Goal: Task Accomplishment & Management: Use online tool/utility

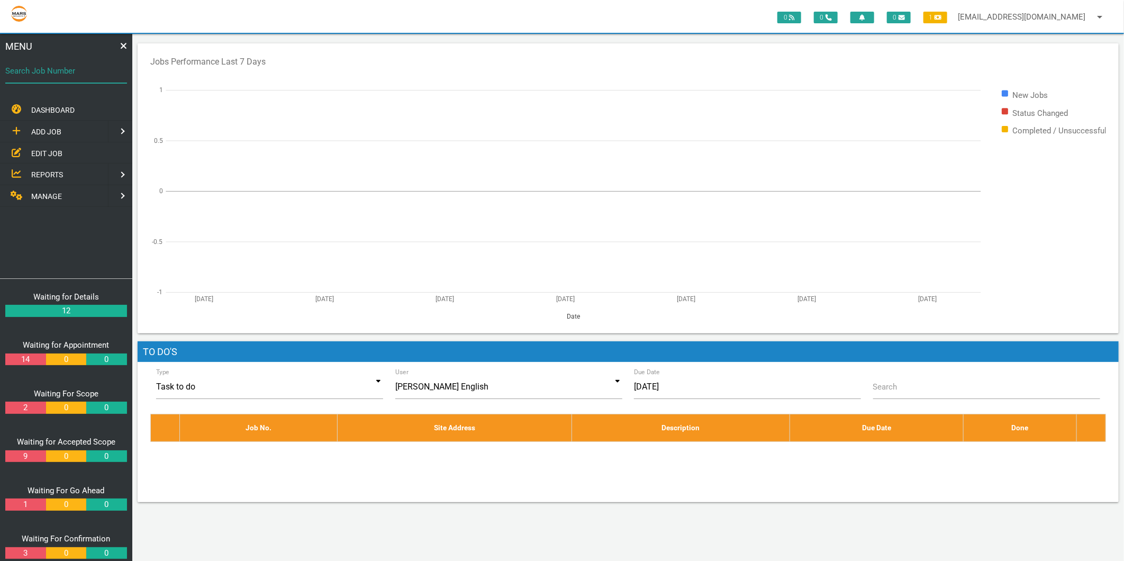
click at [63, 61] on div "Search Job Number" at bounding box center [66, 73] width 122 height 29
type input "1671"
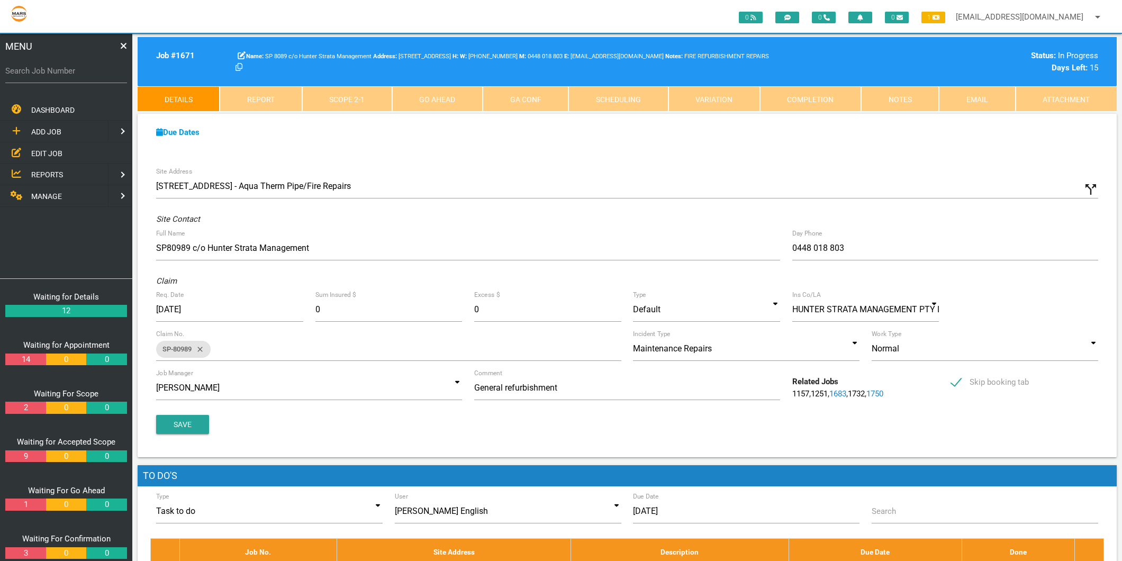
click at [45, 172] on span "REPORTS" at bounding box center [47, 174] width 32 height 8
click at [47, 156] on span "CUSTOM REPORTS" at bounding box center [62, 153] width 63 height 8
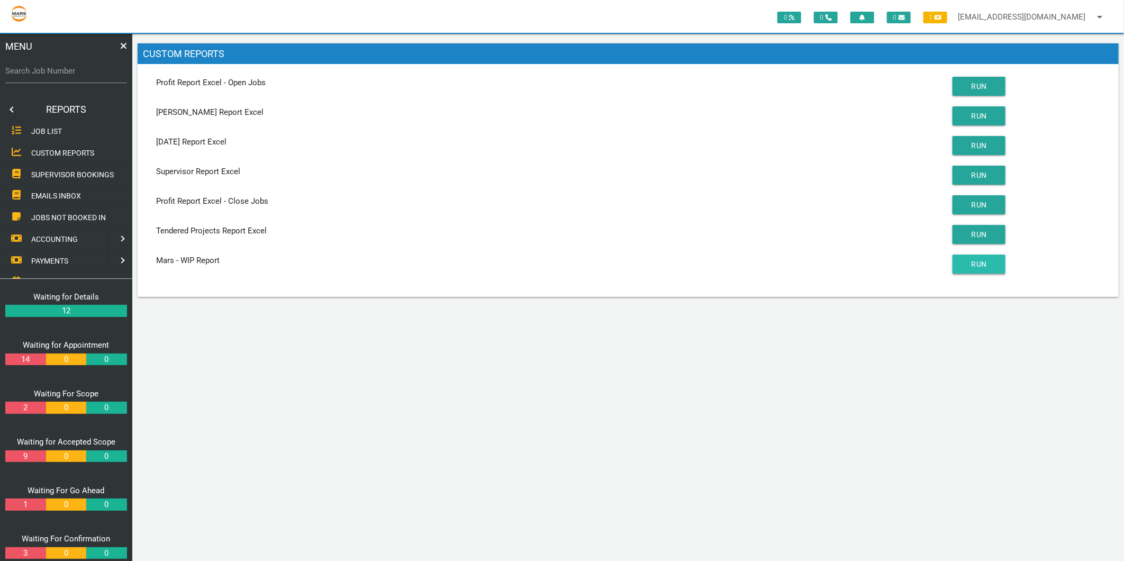
click at [987, 262] on button "RUN" at bounding box center [978, 263] width 53 height 19
click at [25, 68] on label "Search Job Number" at bounding box center [66, 71] width 122 height 12
click at [25, 68] on input "Search Job Number" at bounding box center [66, 71] width 122 height 24
type input "1776"
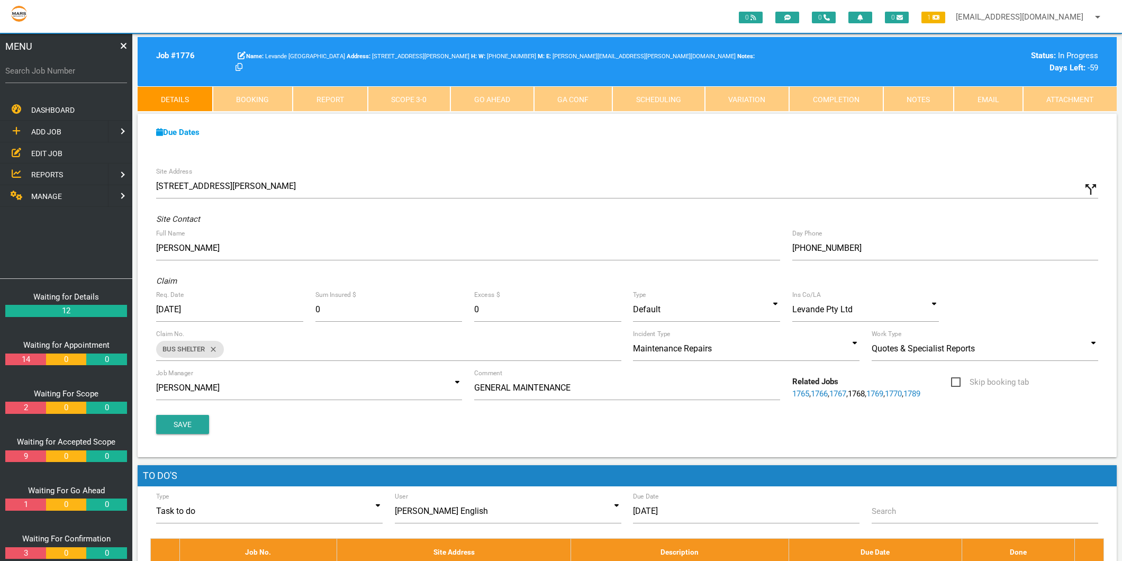
click at [88, 73] on label "Search Job Number" at bounding box center [66, 71] width 122 height 12
click at [88, 73] on input "Search Job Number" at bounding box center [66, 71] width 122 height 24
type input "1781"
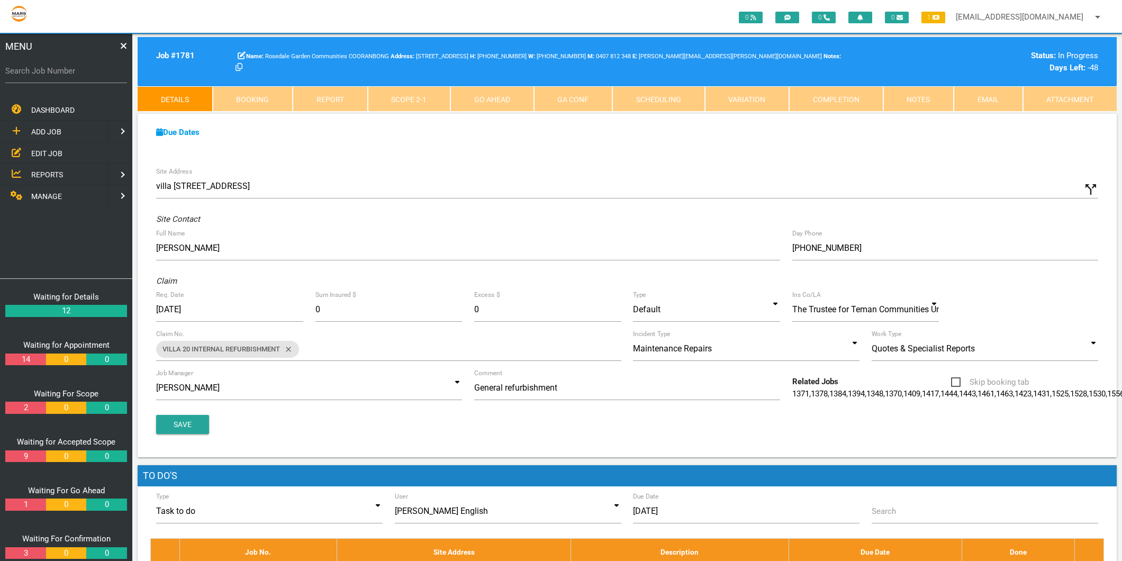
click at [53, 67] on label "Search Job Number" at bounding box center [66, 71] width 122 height 12
click at [53, 67] on input "Search Job Number" at bounding box center [66, 71] width 122 height 24
type input "1783"
click at [40, 150] on span "EDIT JOB" at bounding box center [46, 153] width 31 height 8
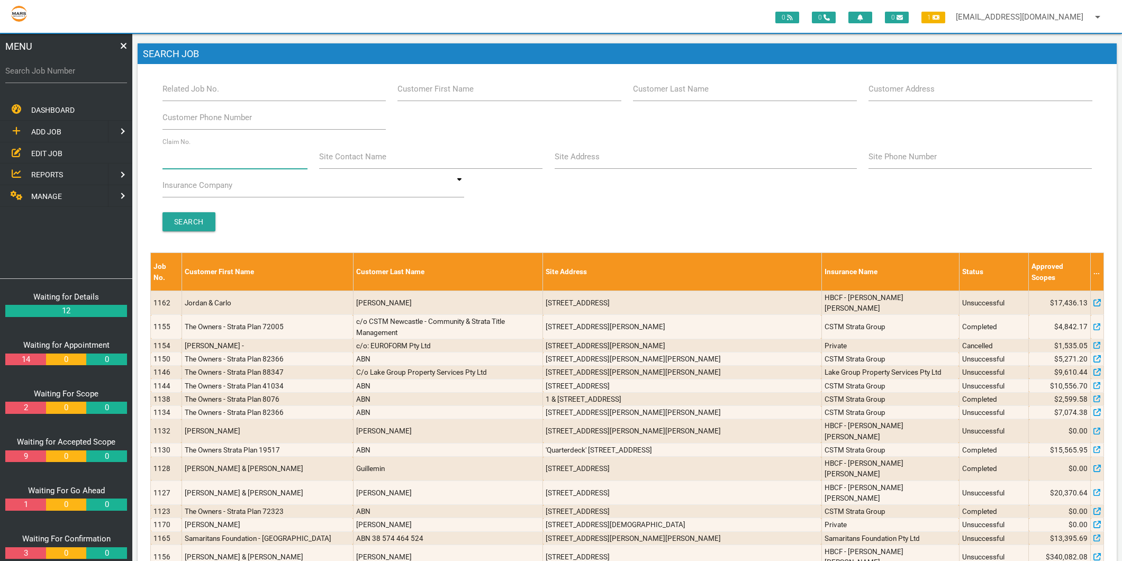
click at [187, 166] on input "Claim No." at bounding box center [234, 156] width 145 height 24
type input "v"
type input "VILLA 8"
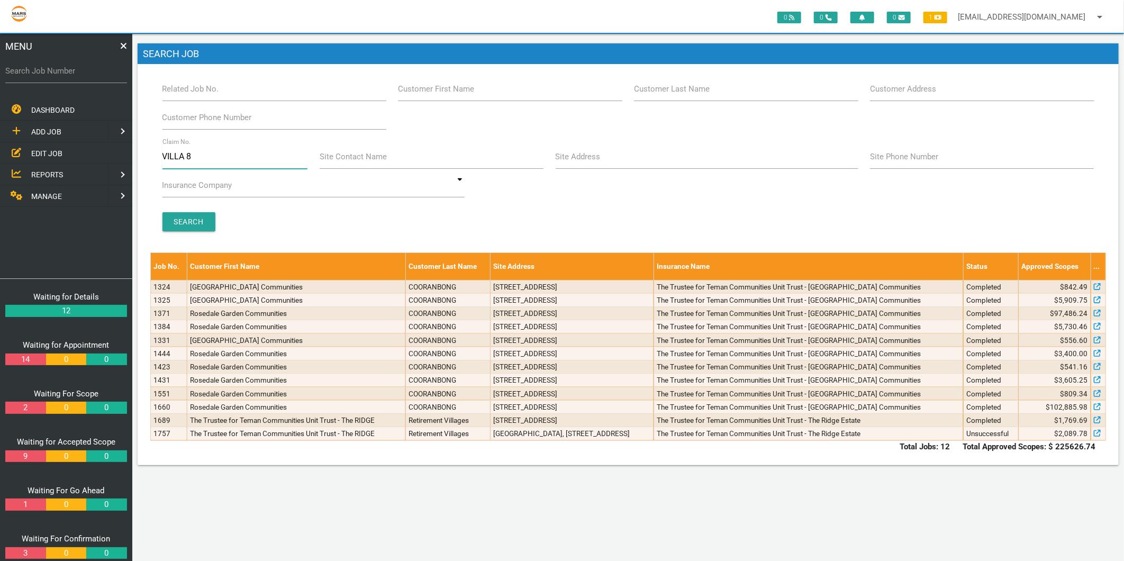
click at [199, 159] on input "VILLA 8" at bounding box center [234, 156] width 145 height 24
type input "V"
type input "BLUESTONE"
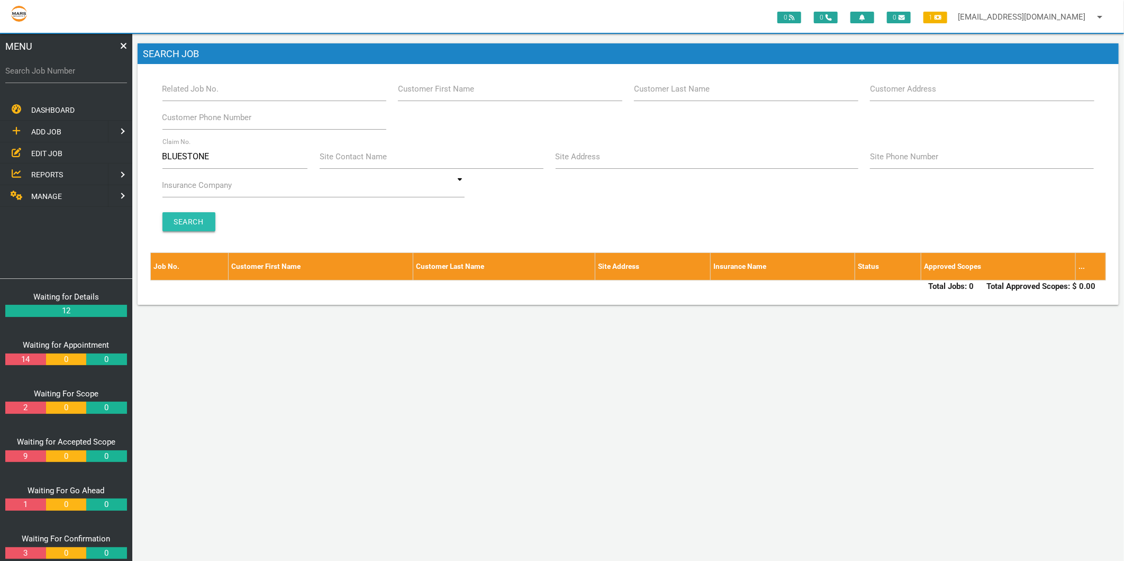
click at [176, 217] on input "Search" at bounding box center [188, 221] width 53 height 19
click at [213, 157] on input "BLUESTONE" at bounding box center [234, 156] width 145 height 24
click at [611, 161] on input "Site Address" at bounding box center [707, 156] width 303 height 24
type input "ORANGE"
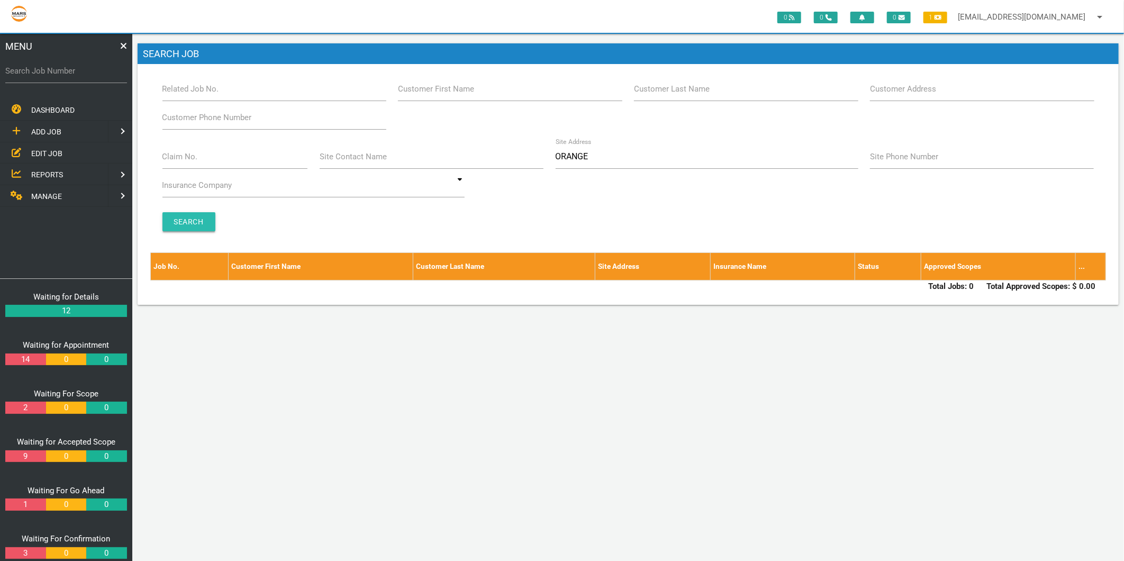
click at [186, 214] on input "Search" at bounding box center [188, 221] width 53 height 19
